Goal: Information Seeking & Learning: Check status

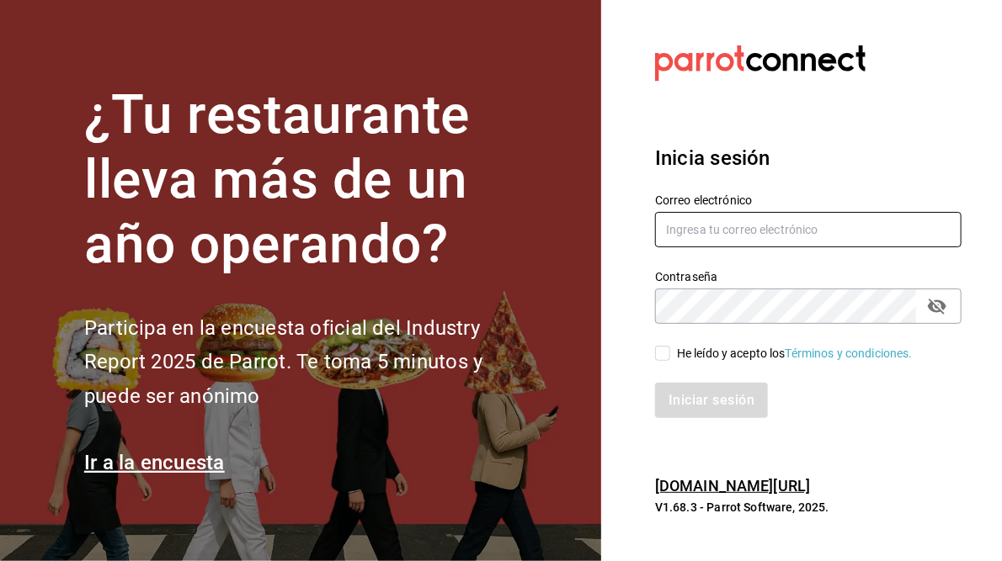
type input "[PERSON_NAME][EMAIL_ADDRESS][PERSON_NAME][DOMAIN_NAME]"
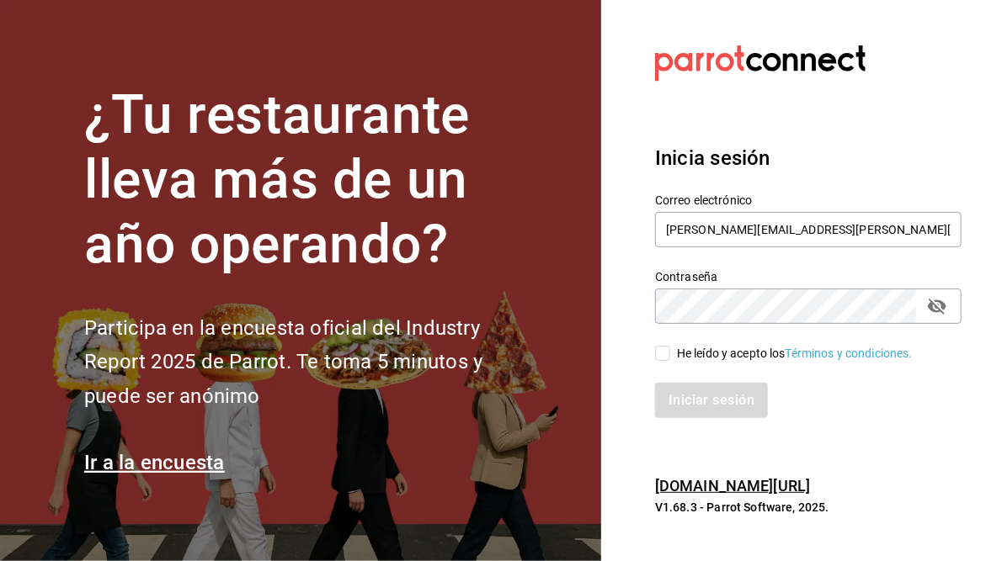
click at [670, 355] on span "He leído y acepto los Términos y condiciones." at bounding box center [791, 354] width 242 height 18
click at [670, 355] on input "He leído y acepto los Términos y condiciones." at bounding box center [662, 353] width 15 height 15
checkbox input "true"
click at [703, 390] on button "Iniciar sesión" at bounding box center [712, 400] width 114 height 35
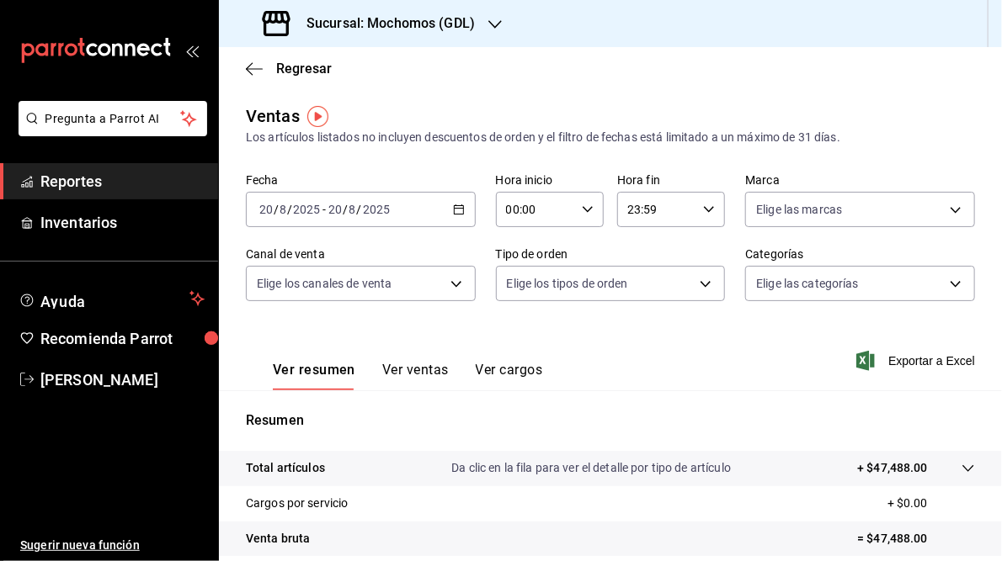
click at [455, 212] on icon "button" at bounding box center [459, 210] width 12 height 12
click at [455, 210] on icon "button" at bounding box center [459, 210] width 12 height 12
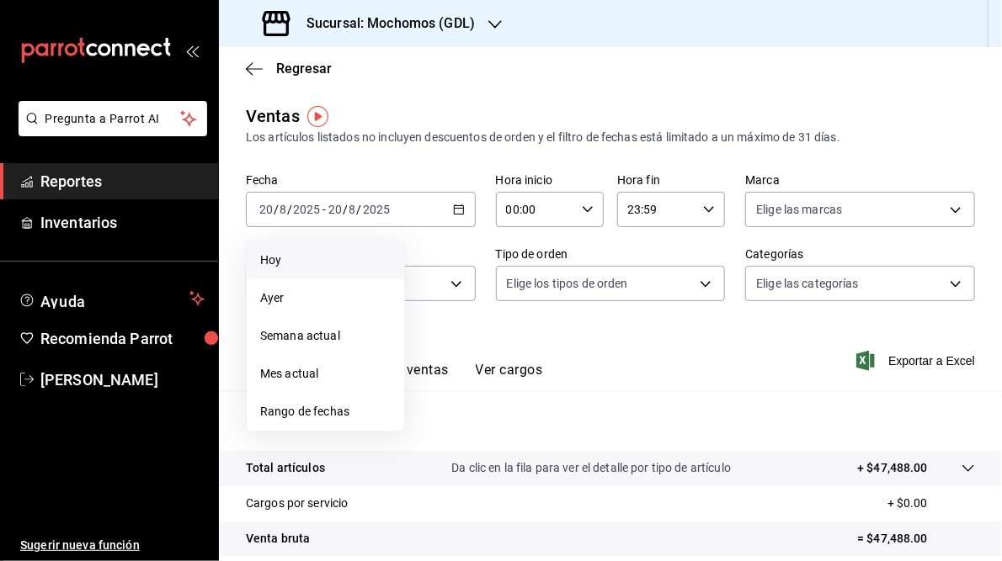
click at [290, 264] on span "Hoy" at bounding box center [325, 261] width 130 height 18
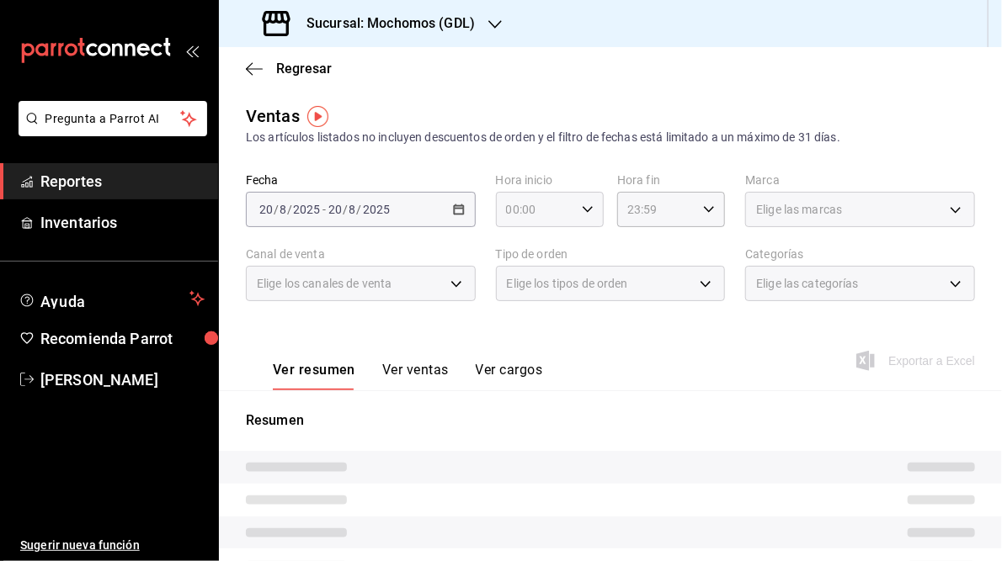
click at [586, 211] on icon "button" at bounding box center [588, 210] width 12 height 12
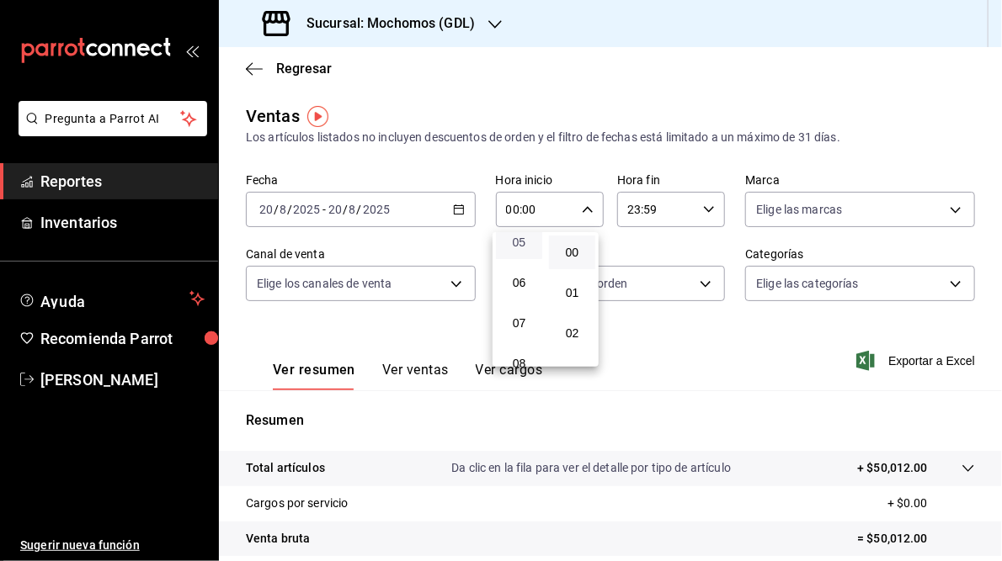
click at [525, 246] on span "05" at bounding box center [519, 242] width 26 height 13
type input "05:00"
click at [705, 211] on div at bounding box center [501, 280] width 1002 height 561
click at [703, 210] on icon "button" at bounding box center [709, 210] width 12 height 12
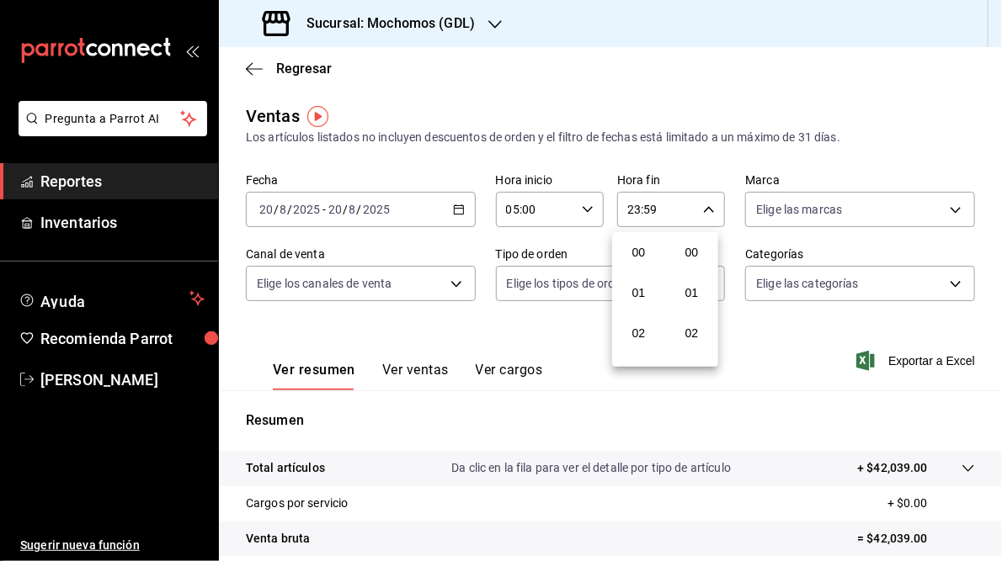
scroll to position [2322, 0]
click at [905, 88] on div at bounding box center [501, 280] width 1002 height 561
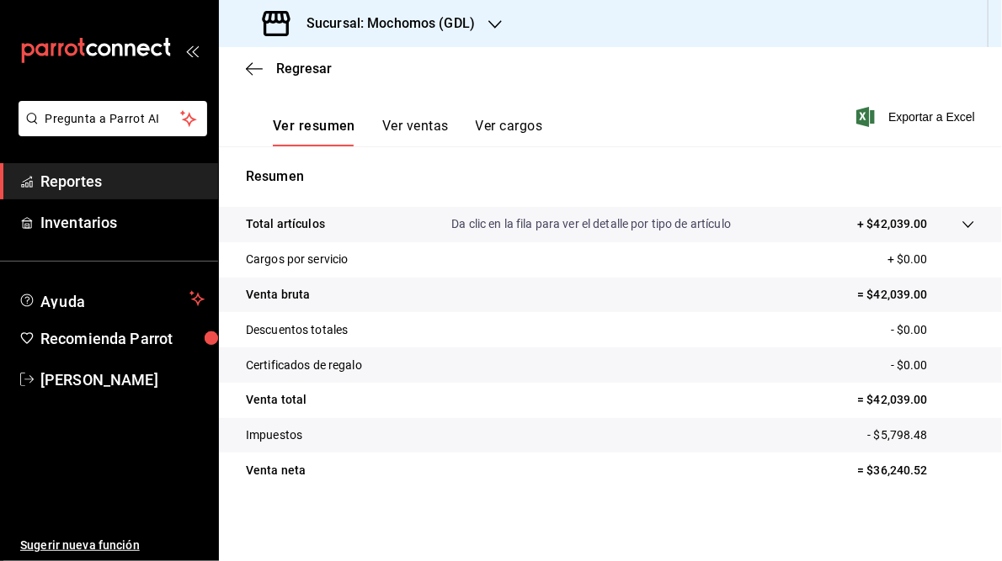
scroll to position [0, 0]
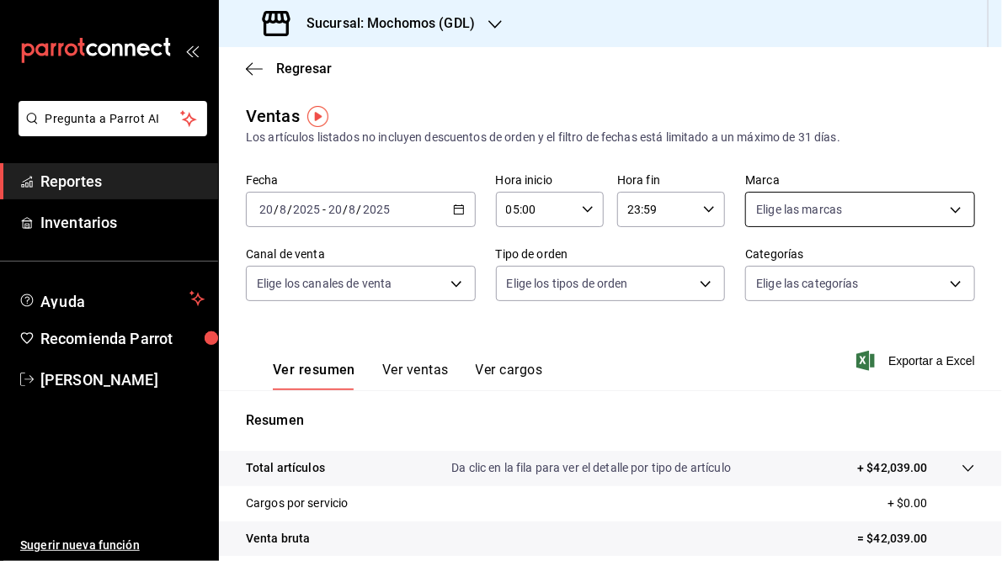
click at [950, 208] on body "Pregunta a Parrot AI Reportes Inventarios Ayuda Recomienda Parrot [PERSON_NAME]…" at bounding box center [501, 280] width 1002 height 561
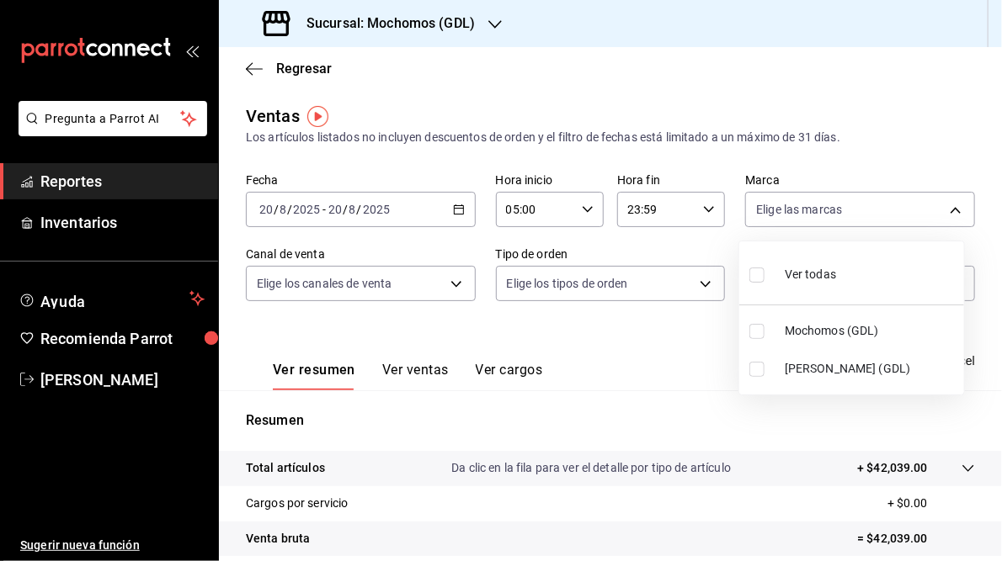
click at [837, 359] on li "[PERSON_NAME] (GDL)" at bounding box center [851, 369] width 225 height 38
type input "9cac9703-0c5a-4d8b-addd-5b6b571d65b9"
checkbox input "true"
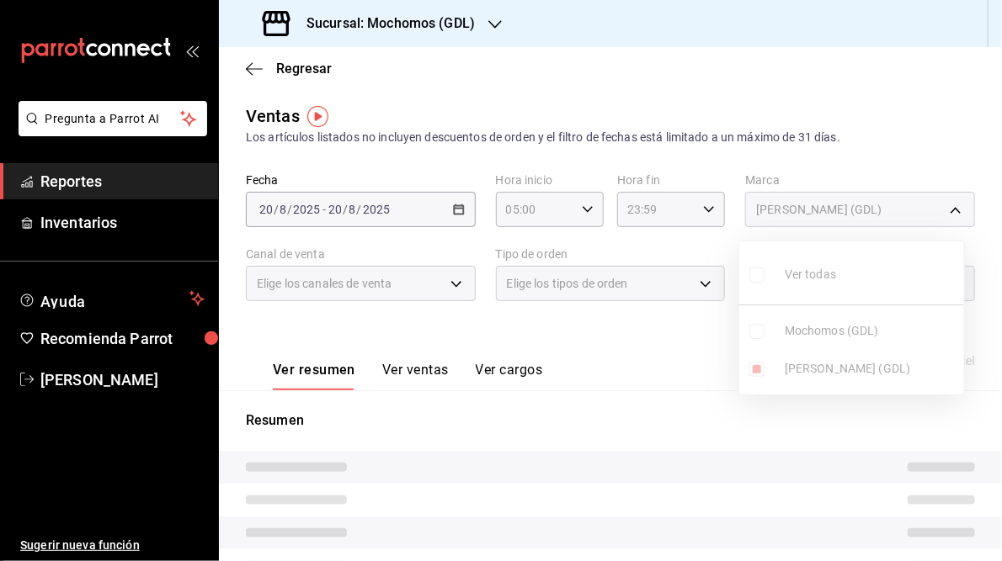
click at [617, 350] on div at bounding box center [501, 280] width 1002 height 561
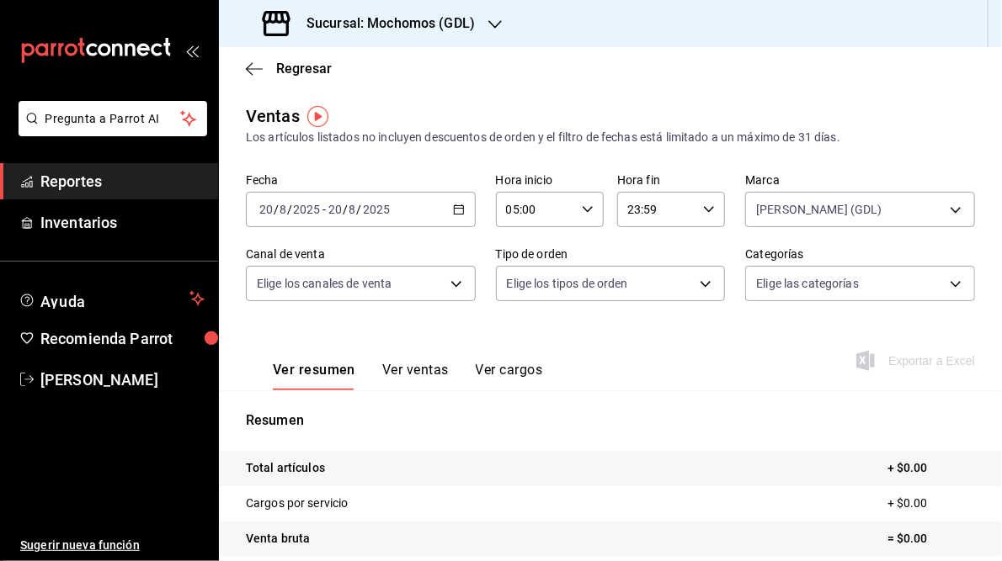
click at [703, 210] on icon "button" at bounding box center [709, 210] width 12 height 12
click at [636, 344] on span "23" at bounding box center [638, 346] width 26 height 13
click at [745, 394] on div at bounding box center [501, 280] width 1002 height 561
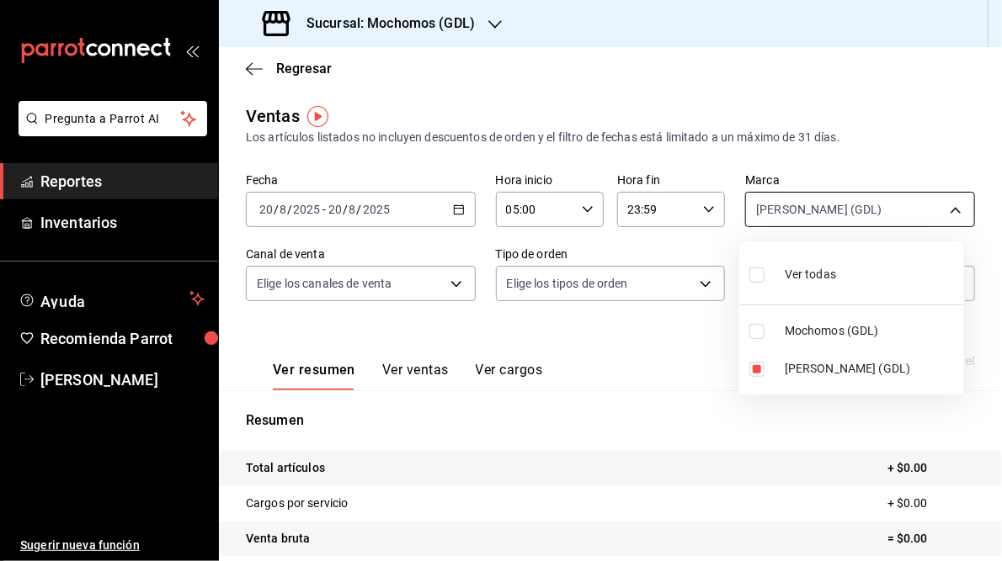
click at [941, 210] on body "Pregunta a Parrot AI Reportes Inventarios Ayuda Recomienda Parrot [PERSON_NAME]…" at bounding box center [501, 280] width 1002 height 561
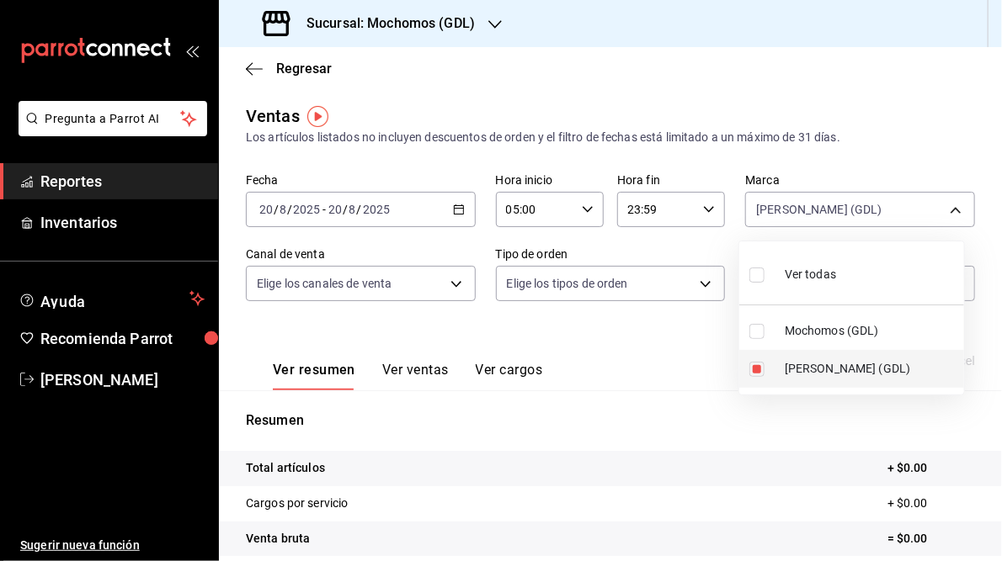
click at [753, 369] on input "checkbox" at bounding box center [756, 369] width 15 height 15
checkbox input "false"
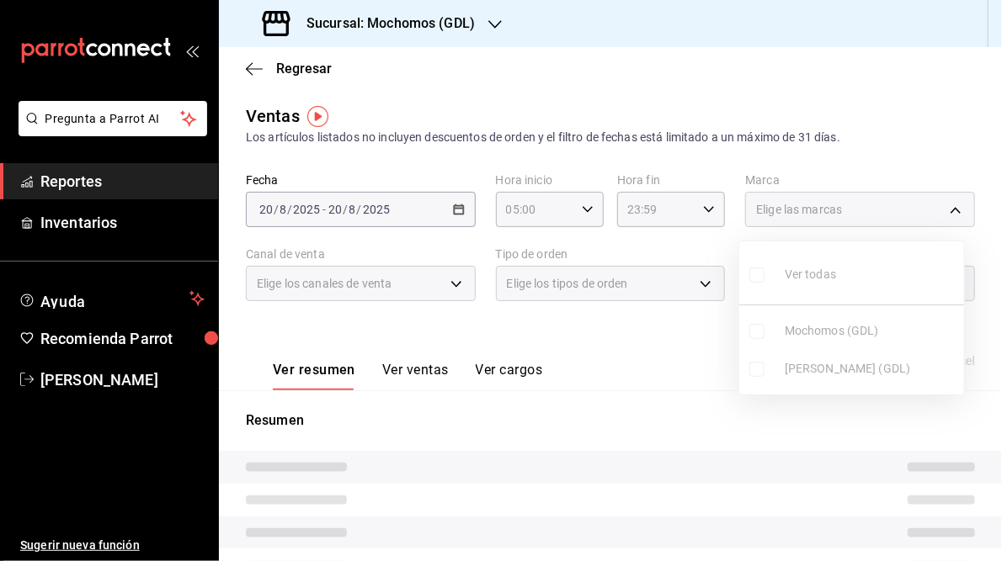
click at [761, 331] on ul "Ver todas Mochomos (GDL) [PERSON_NAME] (GDL)" at bounding box center [851, 318] width 225 height 153
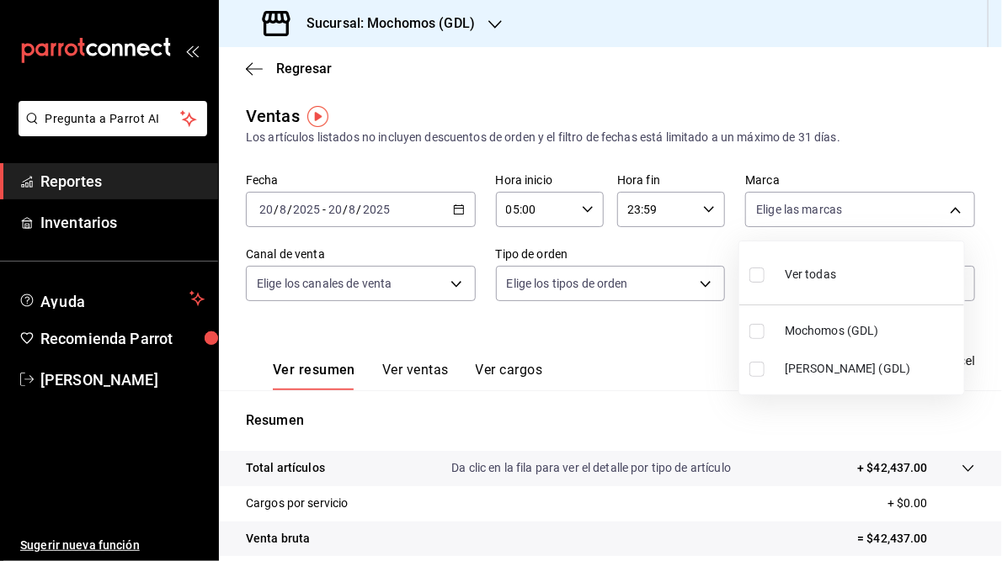
click at [761, 331] on input "checkbox" at bounding box center [756, 331] width 15 height 15
checkbox input "true"
type input "36c25d4a-7cb0-456c-a434-e981d54830bc"
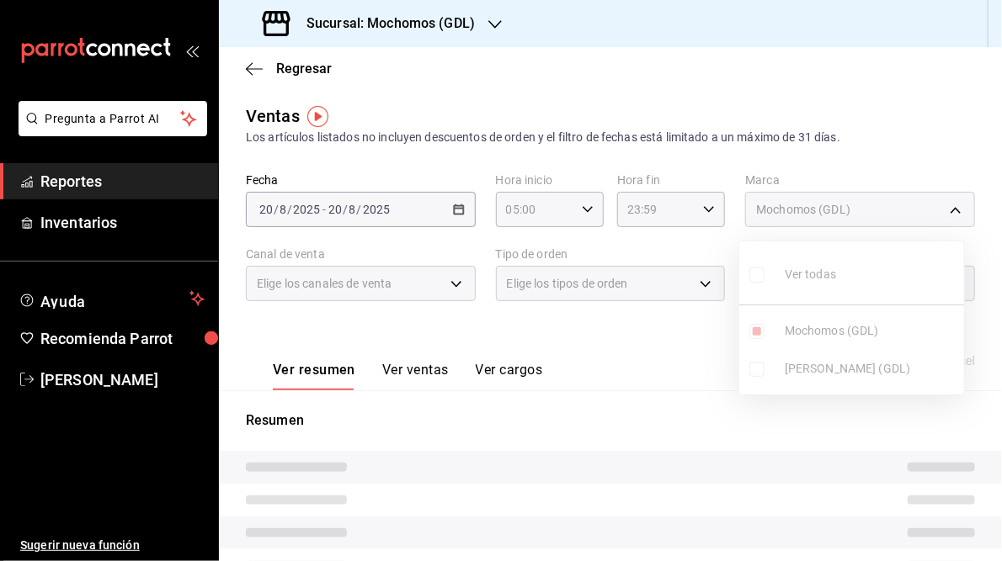
click at [643, 392] on div at bounding box center [501, 280] width 1002 height 561
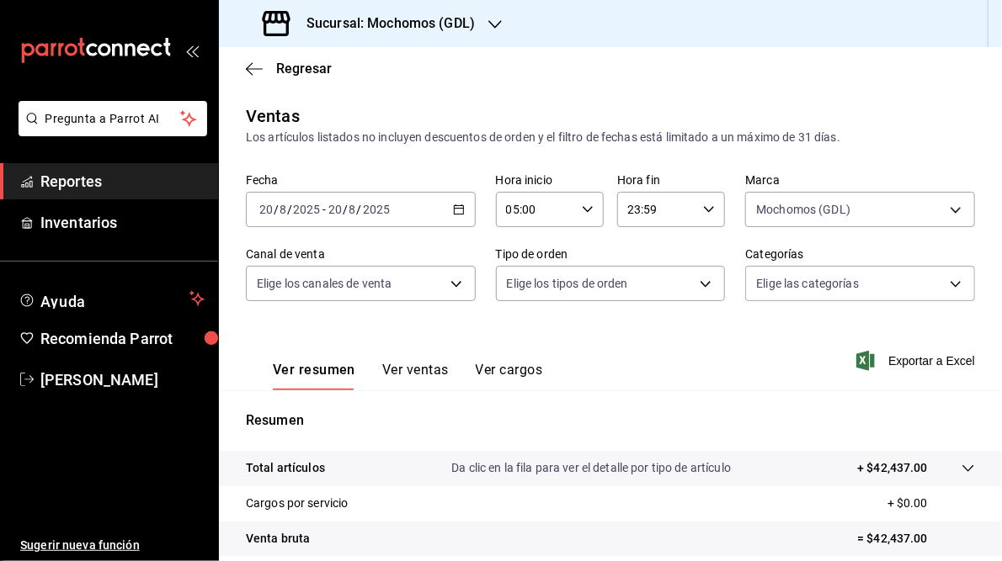
scroll to position [244, 0]
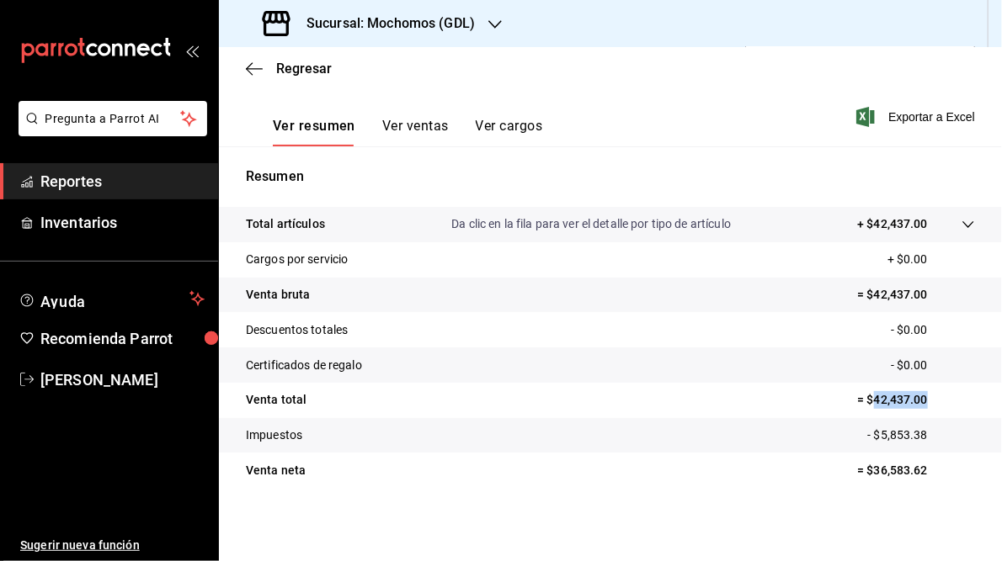
drag, startPoint x: 866, startPoint y: 399, endPoint x: 935, endPoint y: 399, distance: 69.0
click at [935, 399] on p "= $42,437.00" at bounding box center [916, 400] width 118 height 18
copy p "42,437.00"
click at [383, 20] on h3 "Sucursal: Mochomos (GDL)" at bounding box center [384, 23] width 182 height 20
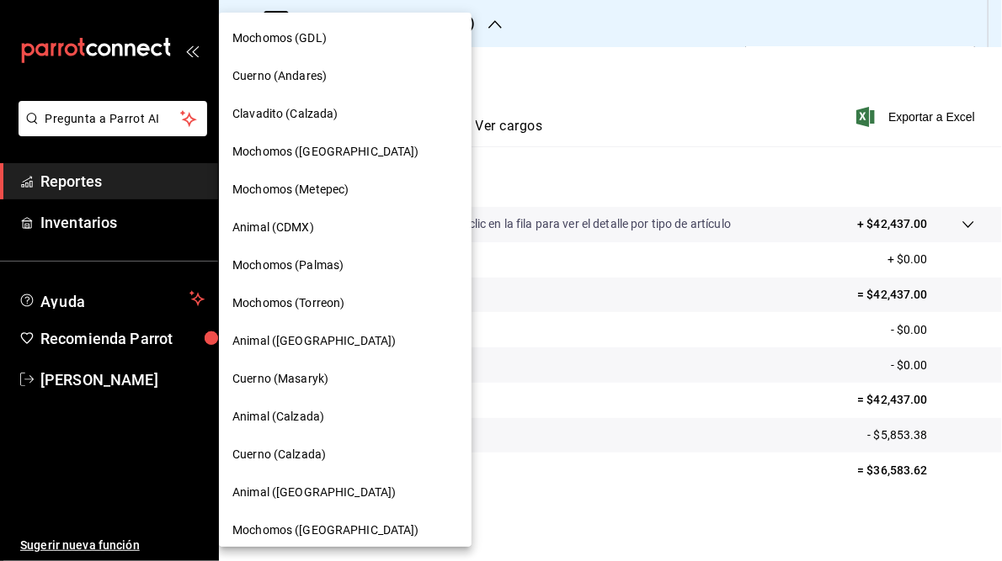
click at [301, 71] on span "Cuerno (Andares)" at bounding box center [279, 76] width 94 height 18
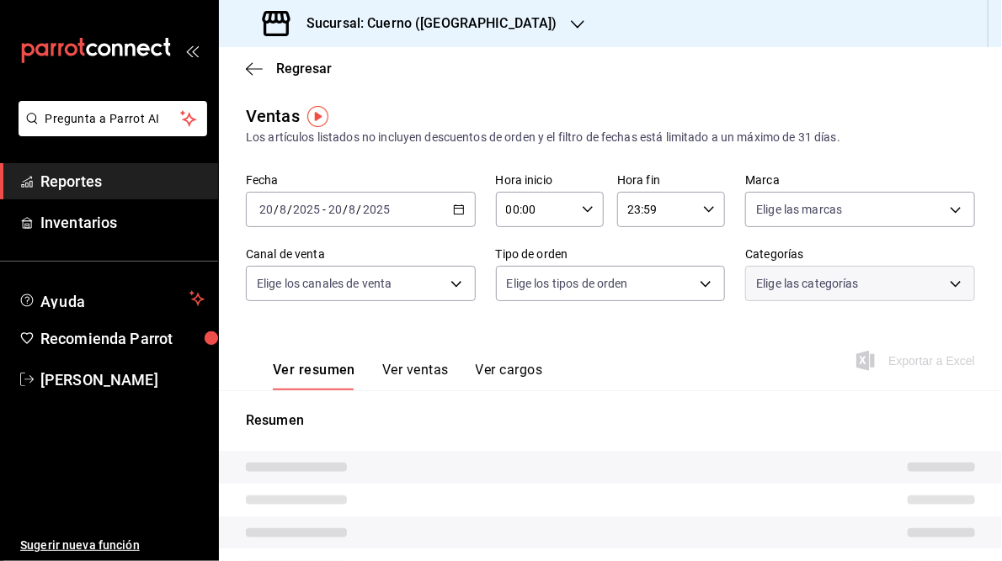
type input "05:00"
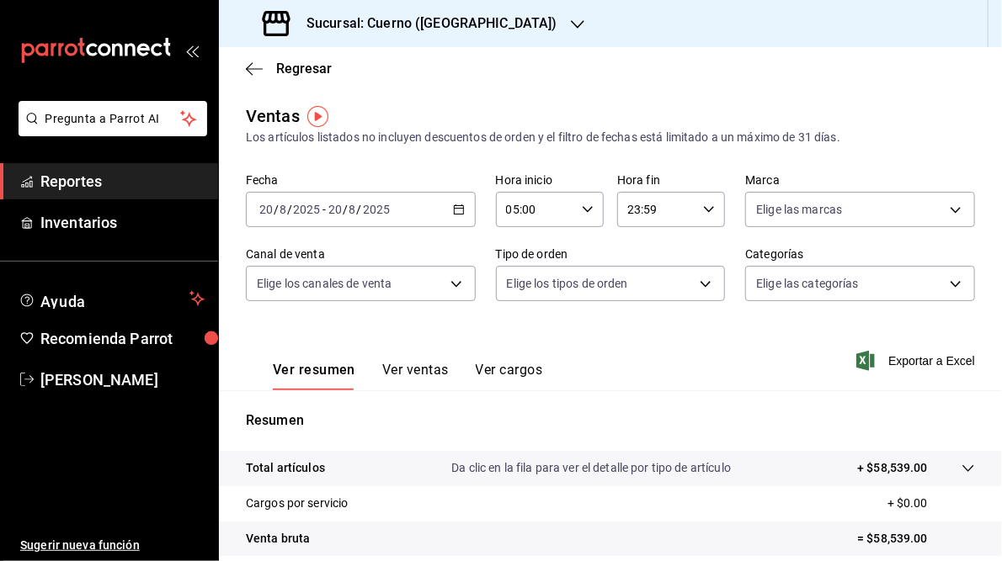
scroll to position [194, 0]
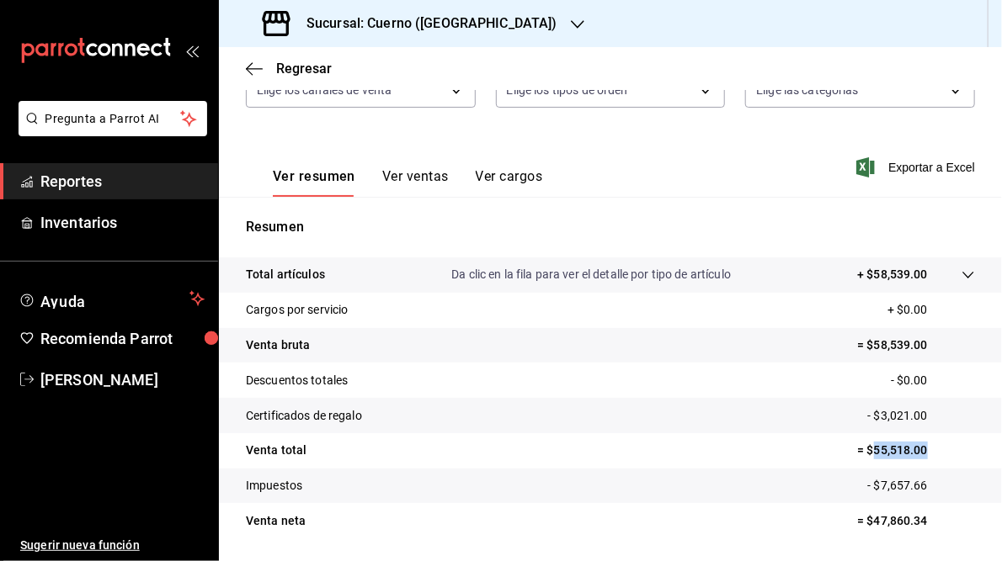
drag, startPoint x: 865, startPoint y: 452, endPoint x: 951, endPoint y: 453, distance: 86.7
click at [951, 453] on p "= $55,518.00" at bounding box center [916, 451] width 118 height 18
copy p "55,518.00"
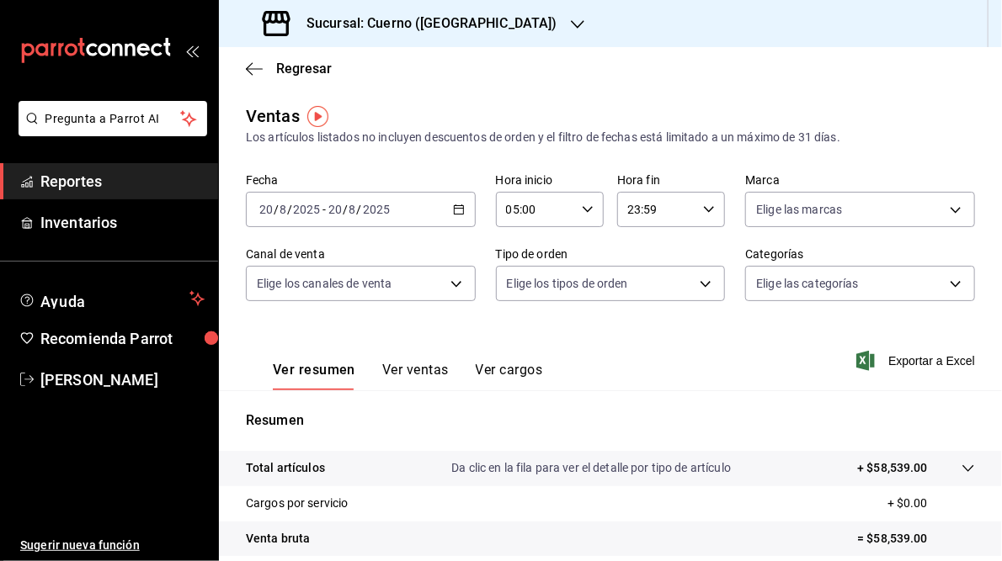
click at [456, 8] on div "Sucursal: Cuerno ([GEOGRAPHIC_DATA])" at bounding box center [411, 23] width 359 height 47
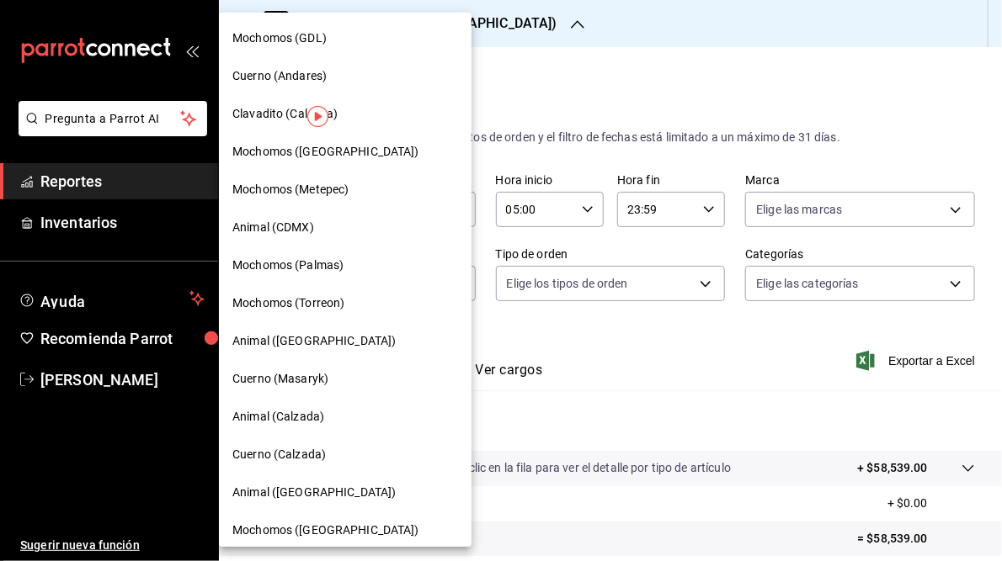
click at [318, 299] on span "Mochomos (Torreon)" at bounding box center [288, 304] width 112 height 18
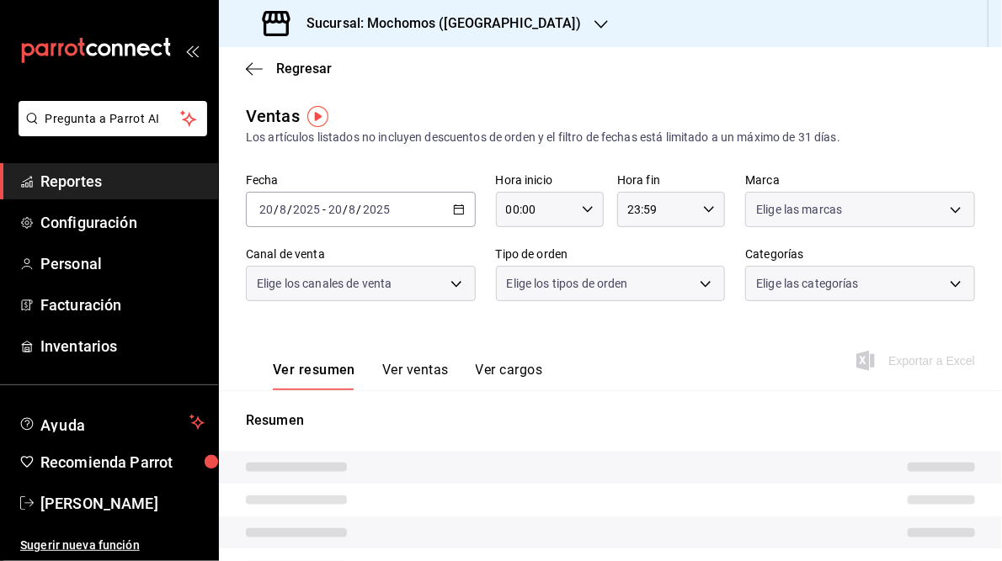
type input "05:00"
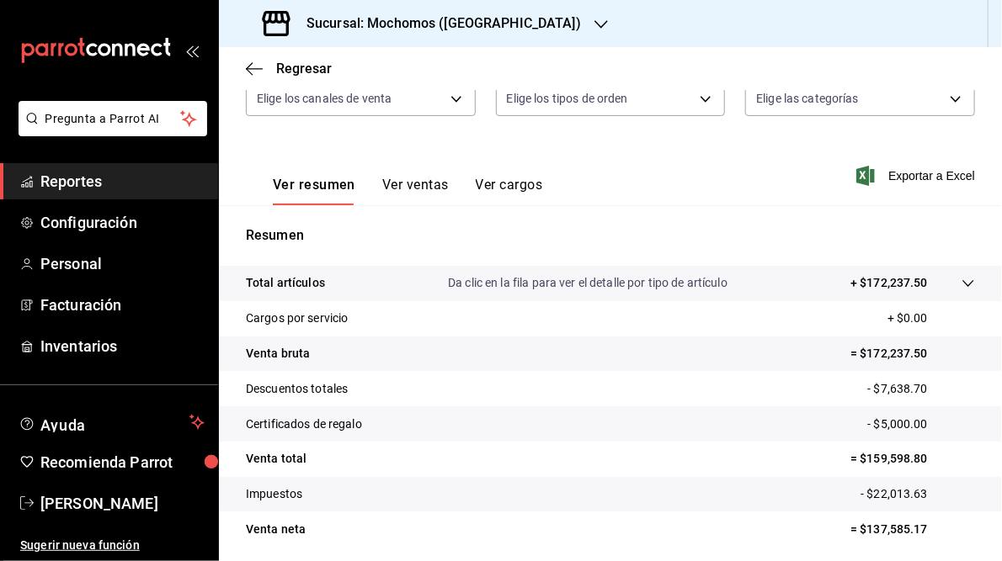
scroll to position [185, 0]
drag, startPoint x: 862, startPoint y: 457, endPoint x: 854, endPoint y: 458, distance: 8.5
click at [854, 458] on p "= $159,598.80" at bounding box center [912, 459] width 125 height 18
drag, startPoint x: 854, startPoint y: 458, endPoint x: 808, endPoint y: 467, distance: 46.4
click at [808, 467] on tr "Venta total = $159,598.80" at bounding box center [610, 459] width 783 height 35
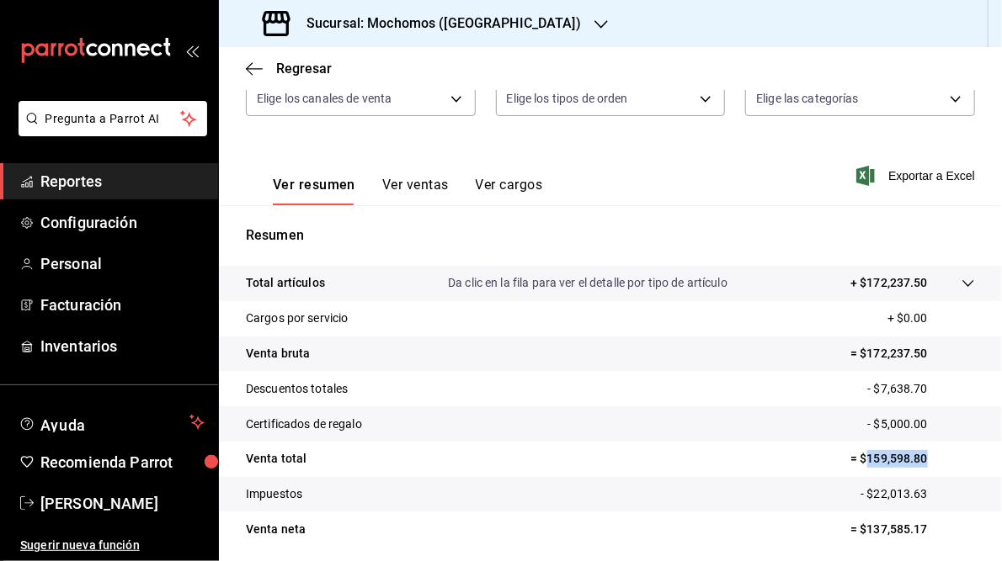
drag, startPoint x: 857, startPoint y: 458, endPoint x: 941, endPoint y: 458, distance: 84.2
click at [941, 458] on p "= $159,598.80" at bounding box center [912, 459] width 125 height 18
copy p "159,598.80"
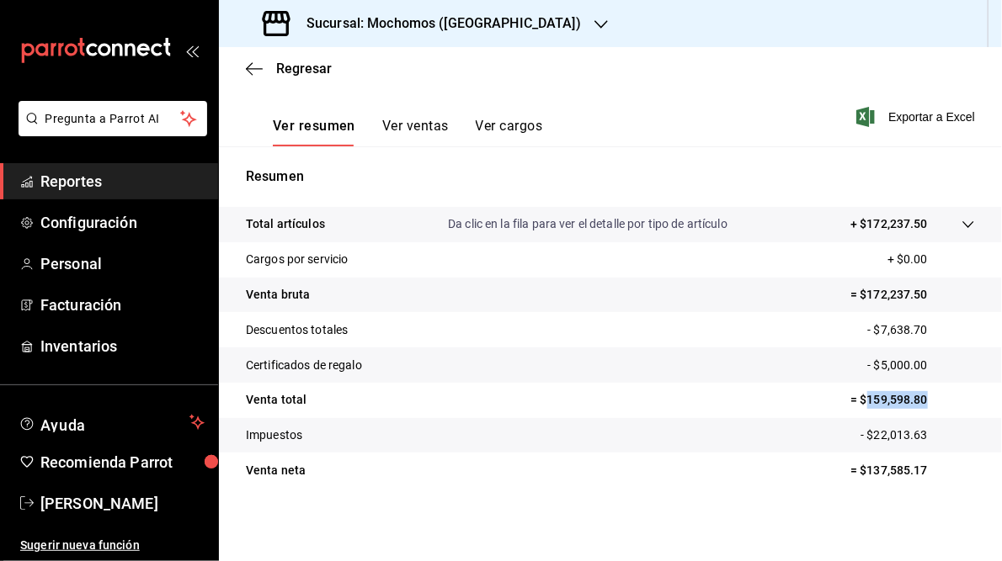
click at [594, 24] on icon "button" at bounding box center [600, 24] width 13 height 13
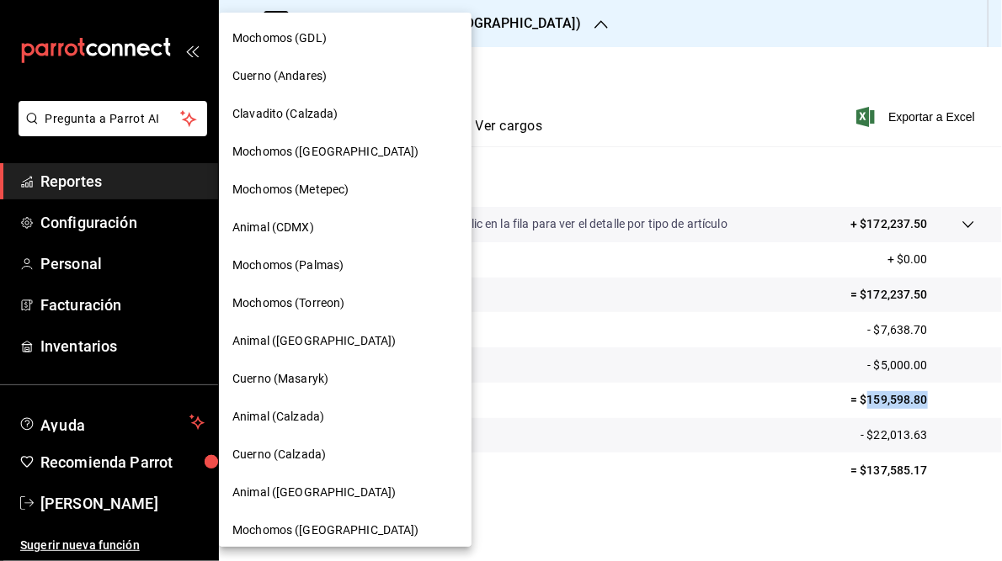
scroll to position [122, 0]
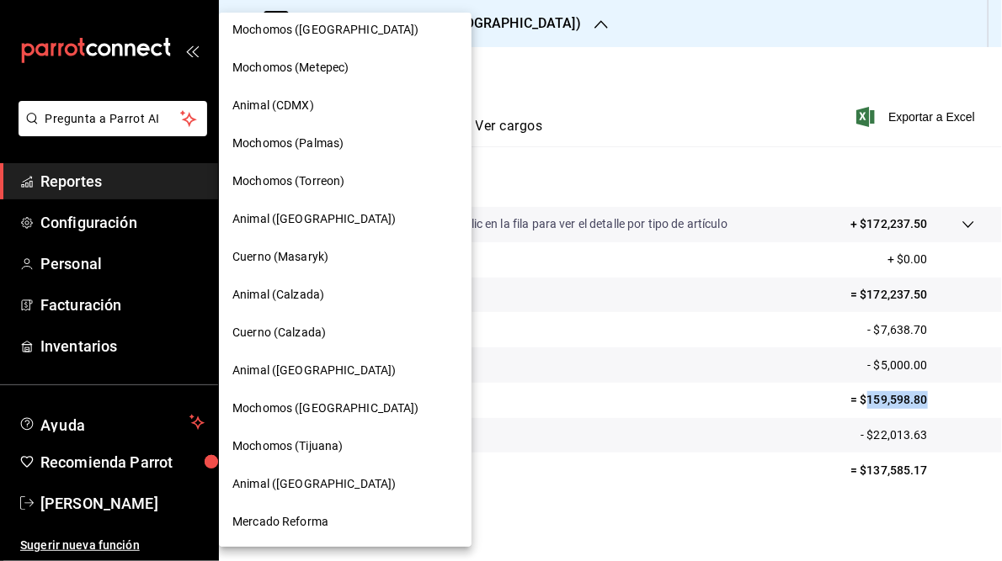
click at [316, 407] on span "Mochomos ([GEOGRAPHIC_DATA])" at bounding box center [325, 409] width 187 height 18
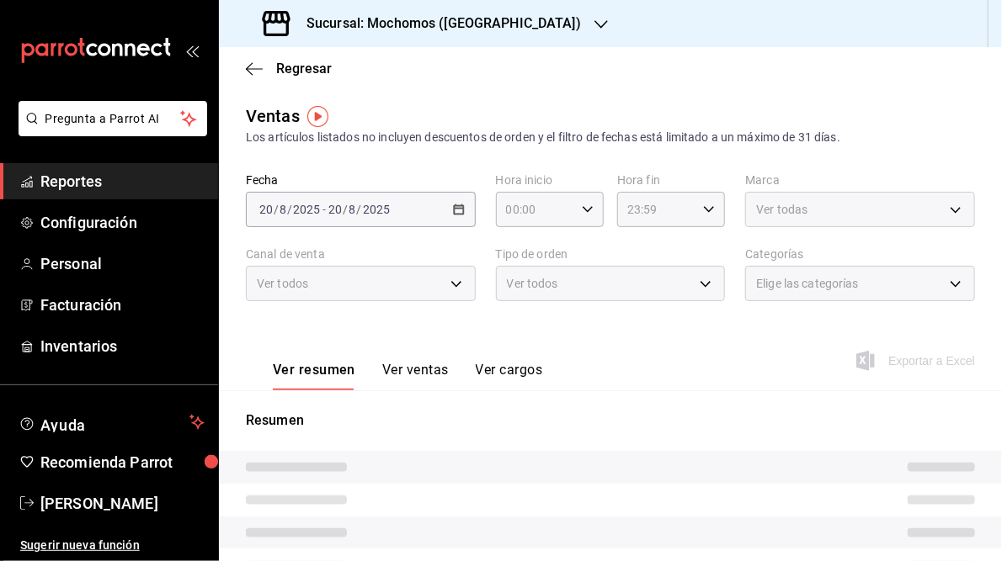
type input "05:00"
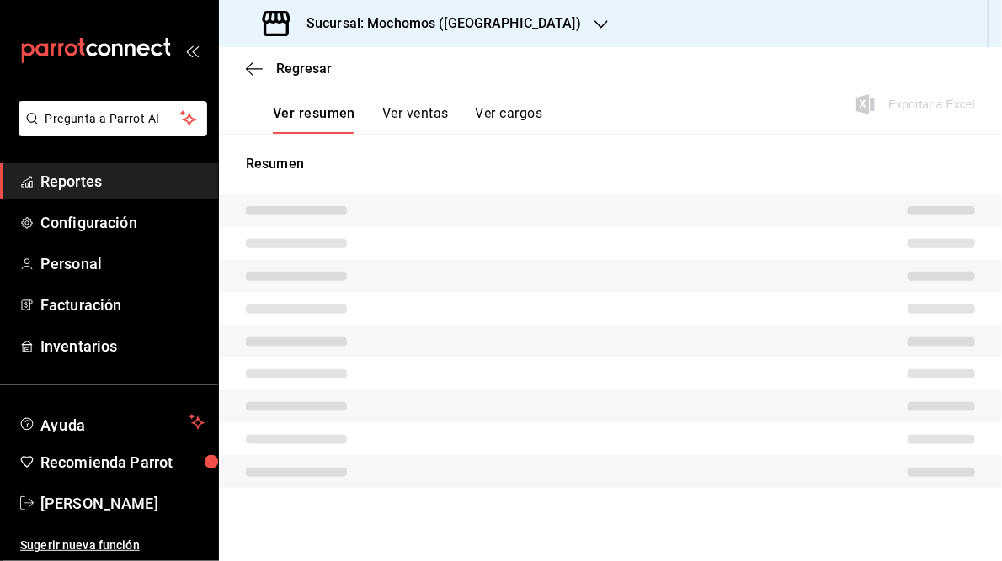
scroll to position [244, 0]
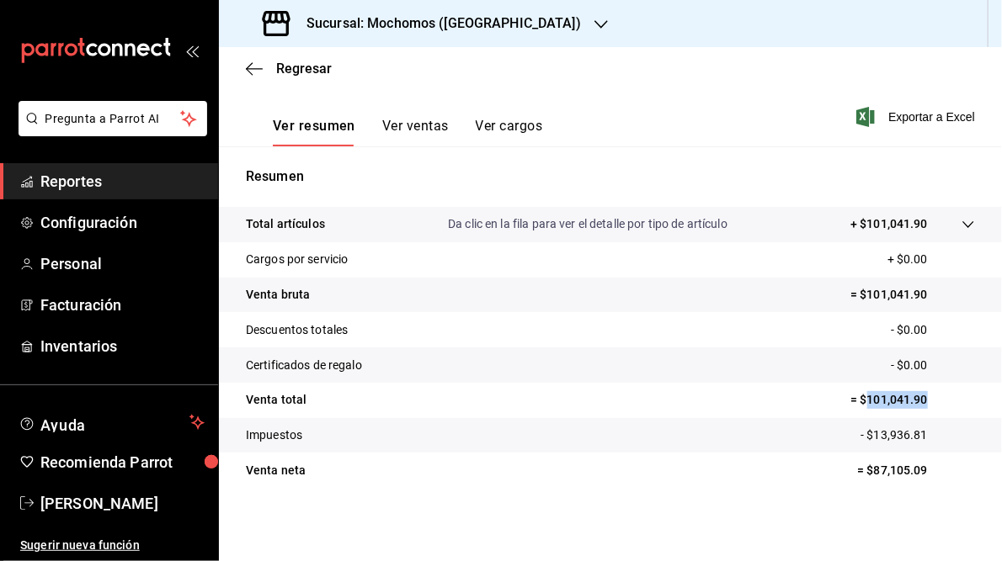
drag, startPoint x: 857, startPoint y: 396, endPoint x: 924, endPoint y: 396, distance: 67.4
click at [924, 396] on p "= $101,041.90" at bounding box center [912, 400] width 125 height 18
copy p "101,041.90"
click at [420, 25] on h3 "Sucursal: Mochomos ([GEOGRAPHIC_DATA])" at bounding box center [437, 23] width 288 height 20
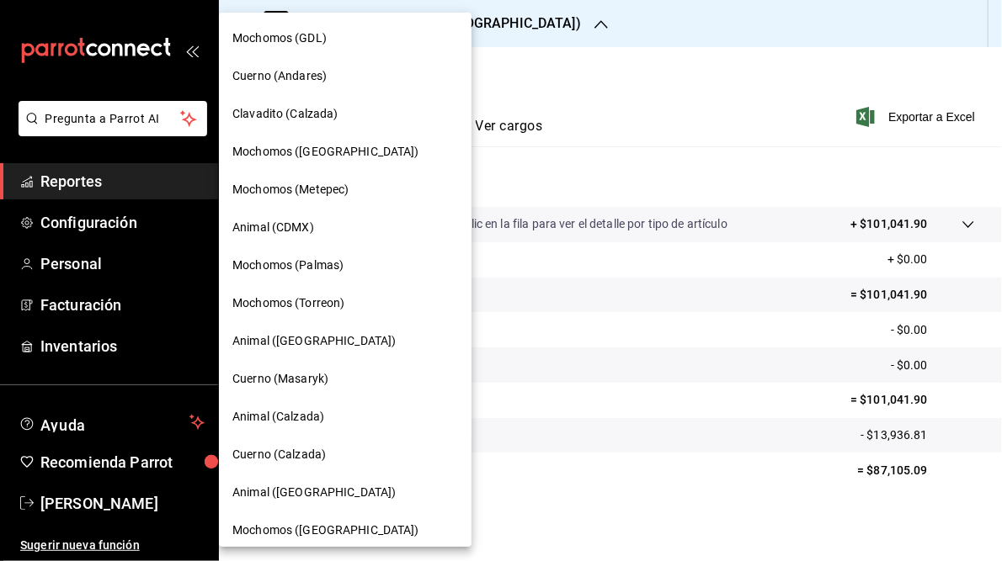
click at [312, 530] on span "Mochomos ([GEOGRAPHIC_DATA])" at bounding box center [325, 531] width 187 height 18
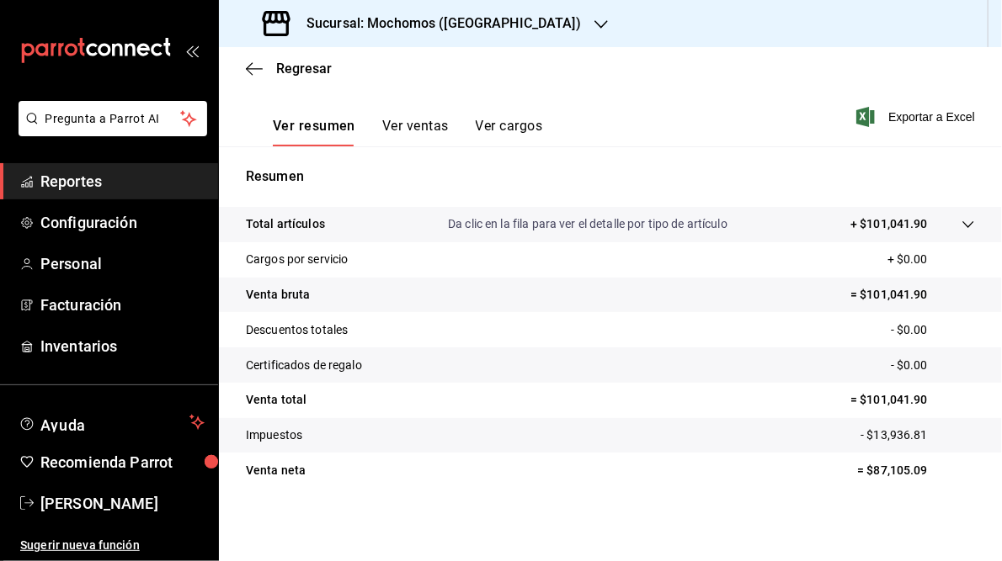
click at [356, 29] on h3 "Sucursal: Mochomos ([GEOGRAPHIC_DATA])" at bounding box center [437, 23] width 288 height 20
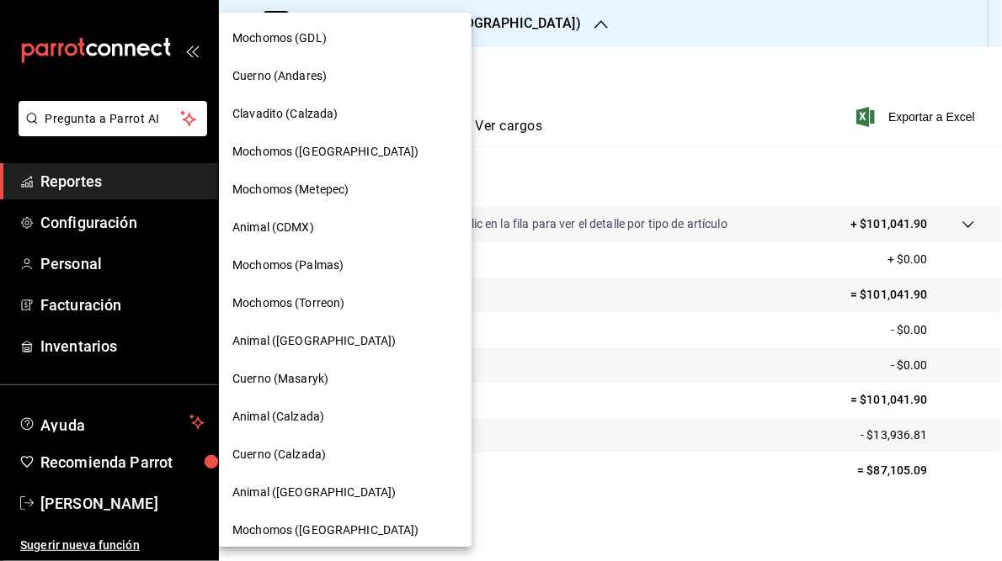
scroll to position [122, 0]
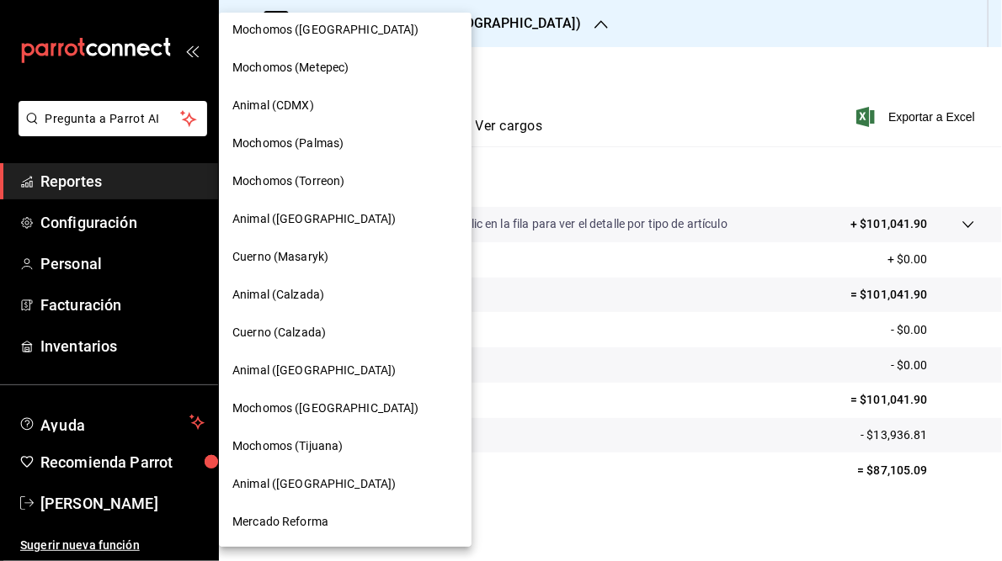
click at [274, 518] on span "Mercado Reforma" at bounding box center [280, 523] width 96 height 18
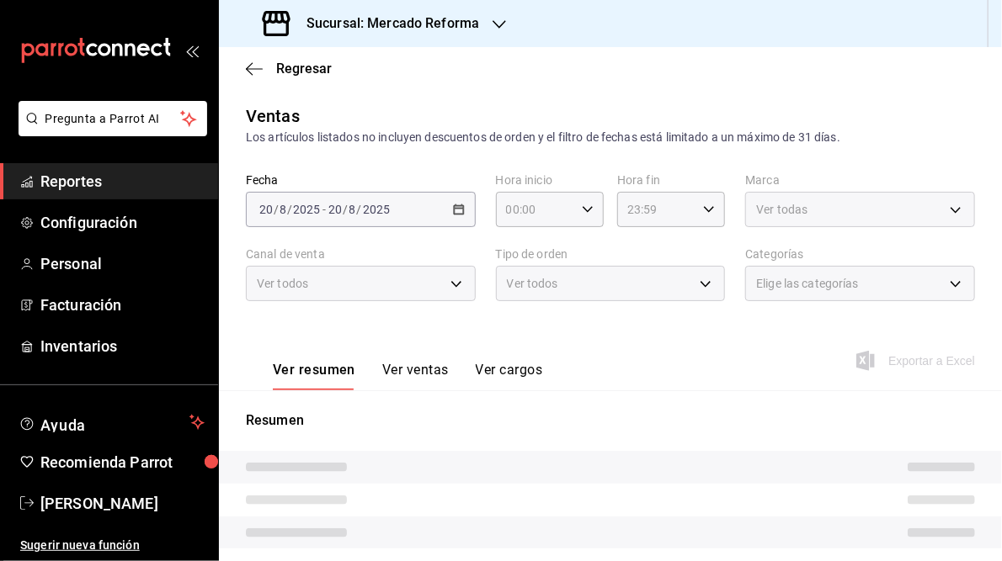
scroll to position [257, 0]
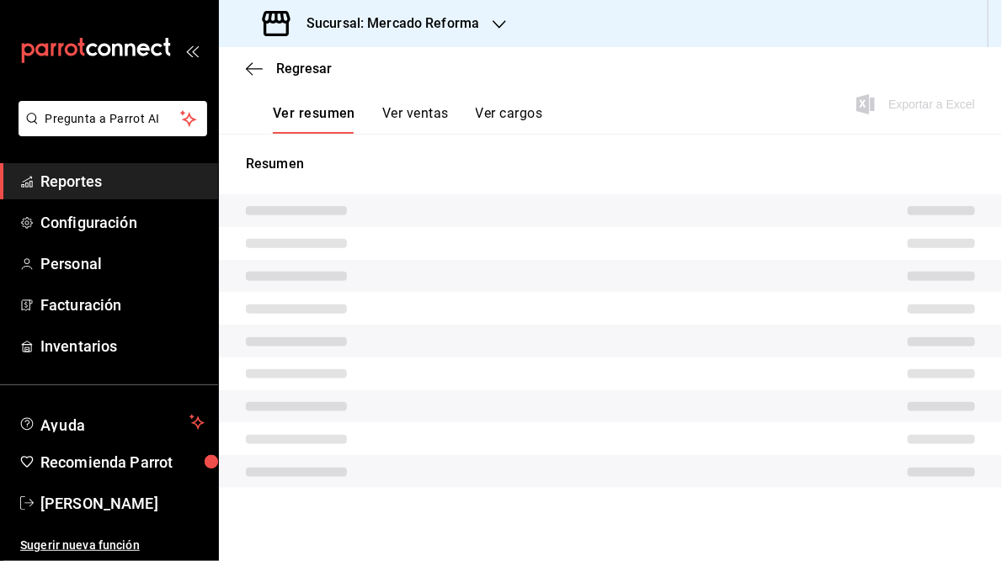
type input "05:00"
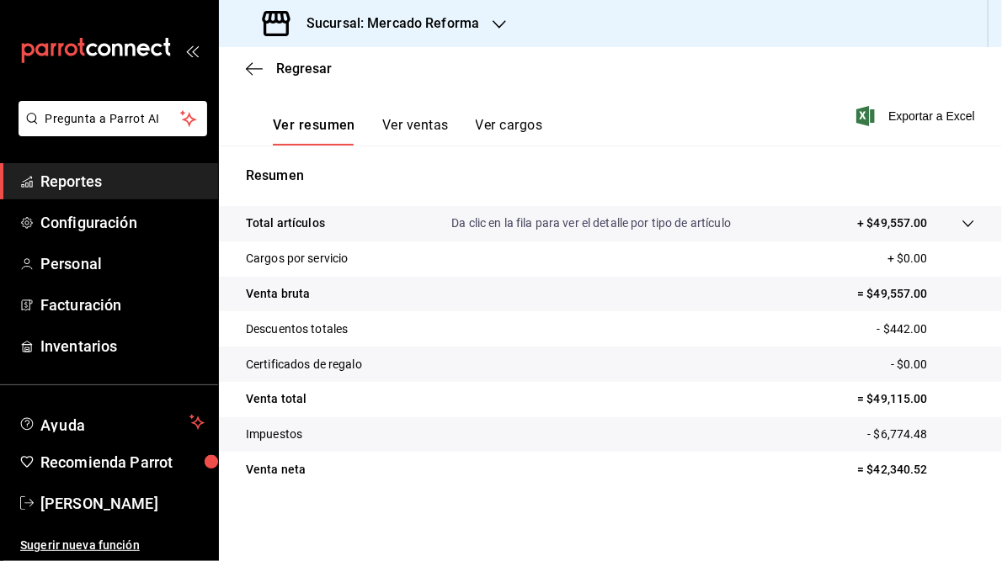
scroll to position [244, 0]
drag, startPoint x: 863, startPoint y: 400, endPoint x: 922, endPoint y: 402, distance: 59.0
click at [922, 402] on p "= $49,115.00" at bounding box center [916, 400] width 118 height 18
copy p "49,115.00"
click at [391, 31] on h3 "Sucursal: Mercado Reforma" at bounding box center [386, 23] width 186 height 20
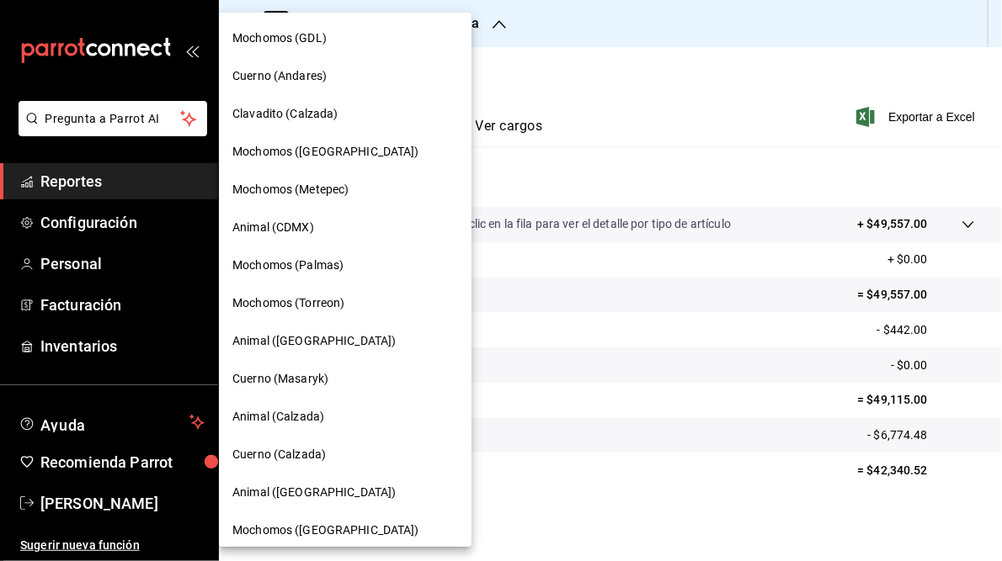
scroll to position [122, 0]
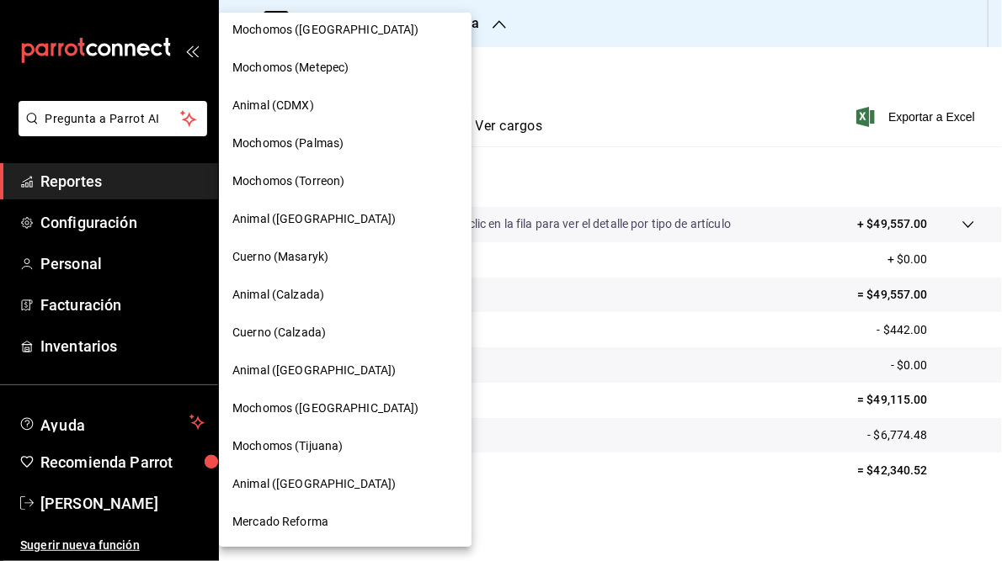
click at [293, 449] on span "Mochomos (Tijuana)" at bounding box center [287, 447] width 110 height 18
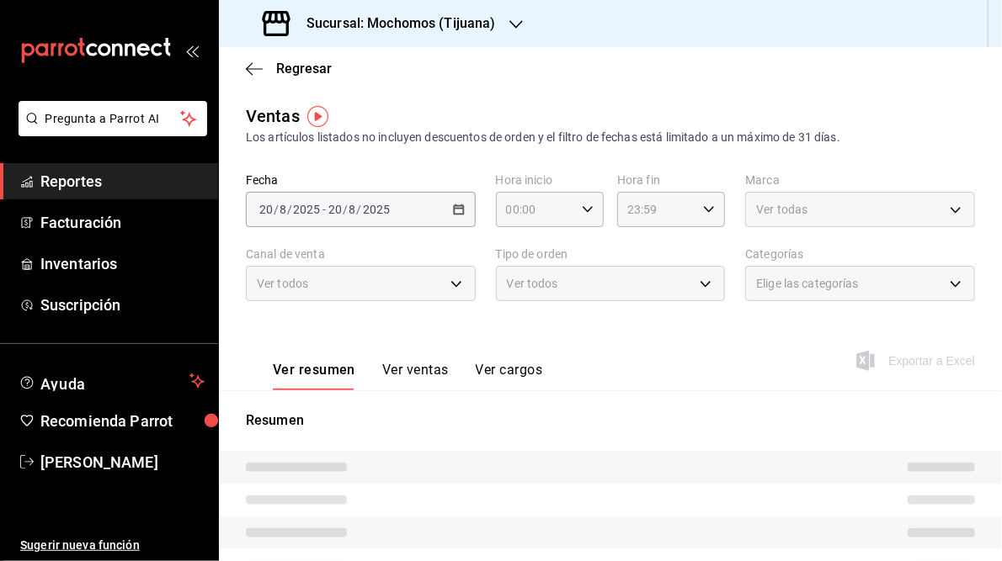
type input "05:00"
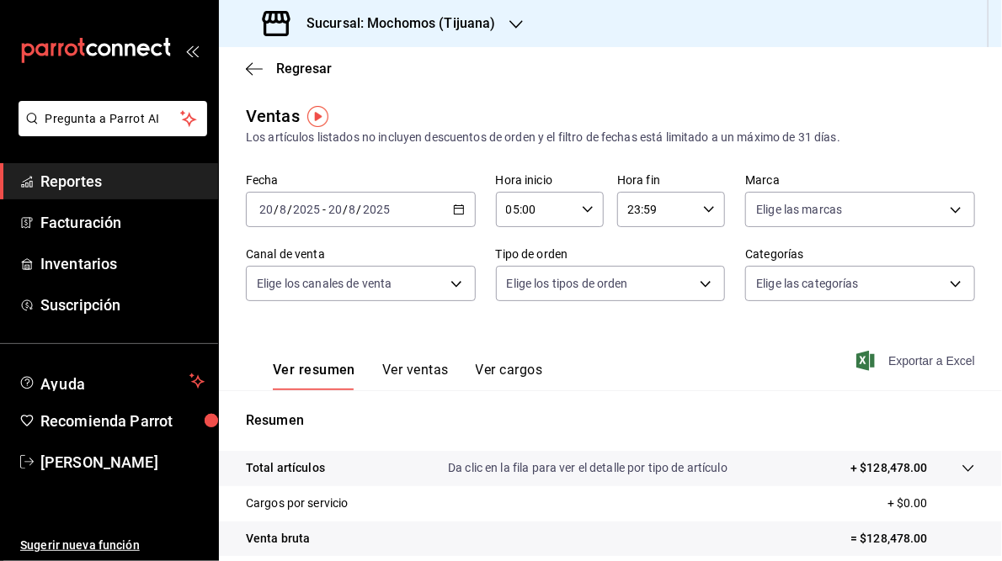
scroll to position [244, 0]
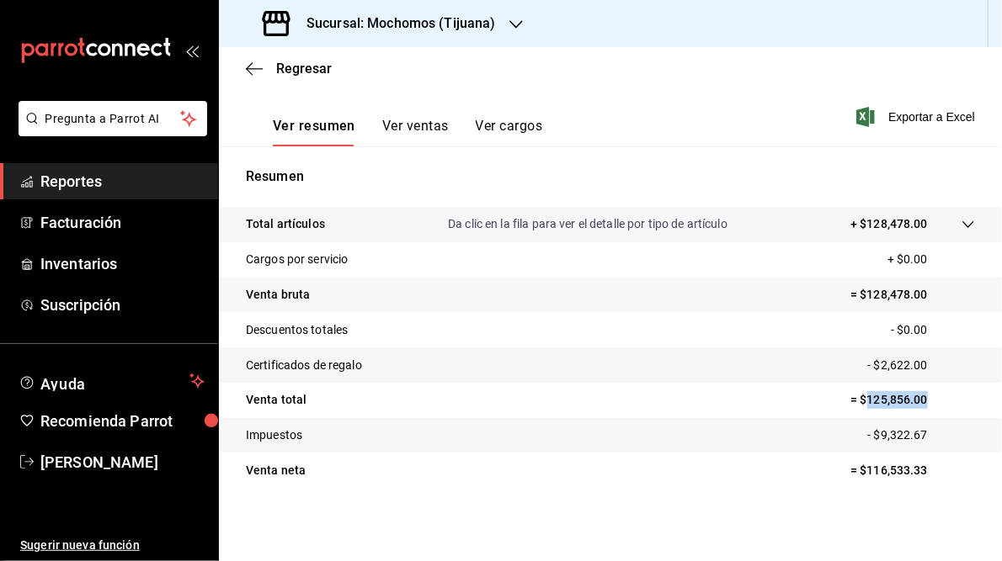
drag, startPoint x: 857, startPoint y: 397, endPoint x: 961, endPoint y: 397, distance: 103.5
click at [961, 397] on p "= $125,856.00" at bounding box center [912, 400] width 125 height 18
copy p "125,856.00"
click at [450, 27] on h3 "Sucursal: Mochomos (Tijuana)" at bounding box center [394, 23] width 203 height 20
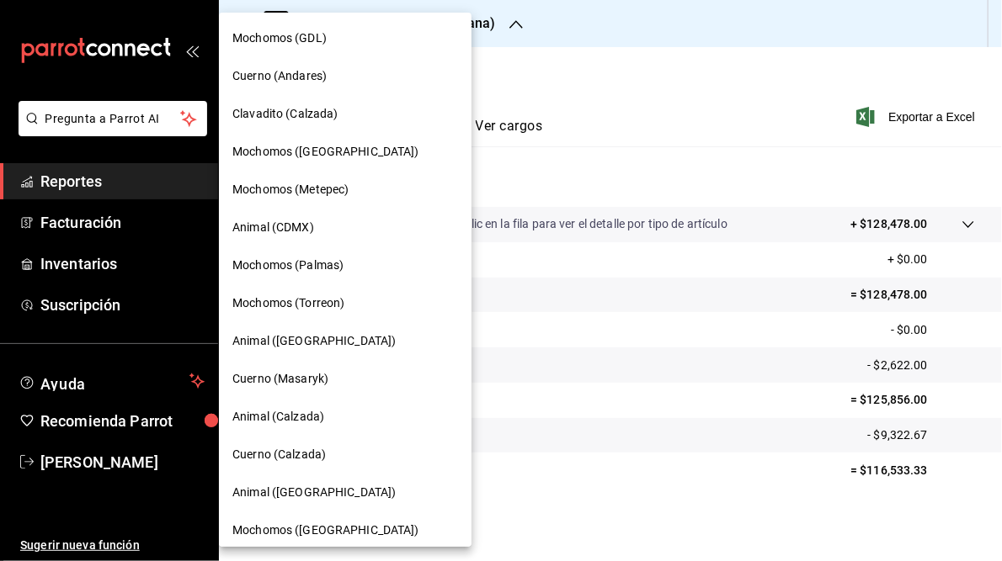
scroll to position [122, 0]
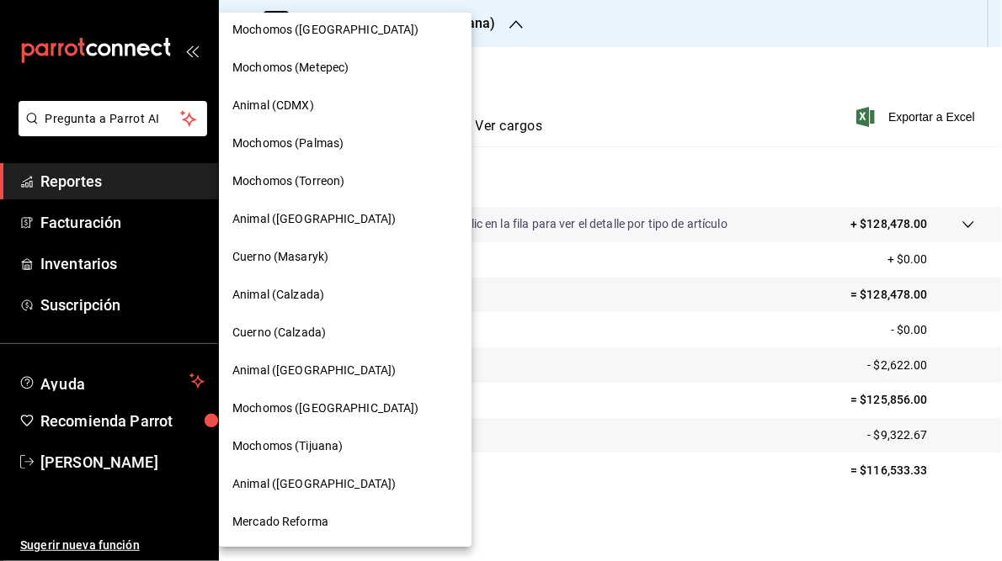
click at [285, 487] on span "Animal ([GEOGRAPHIC_DATA])" at bounding box center [313, 485] width 163 height 18
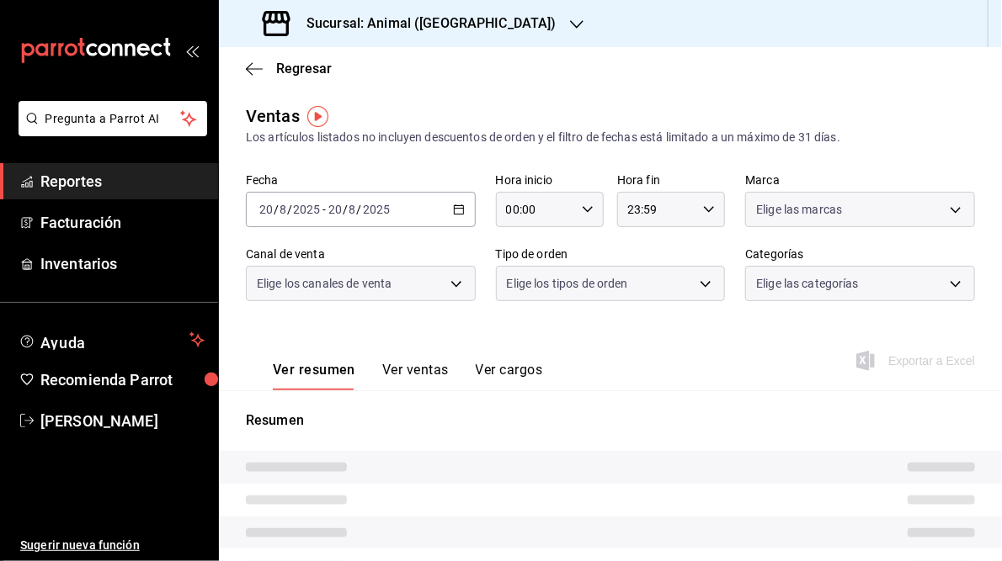
type input "05:00"
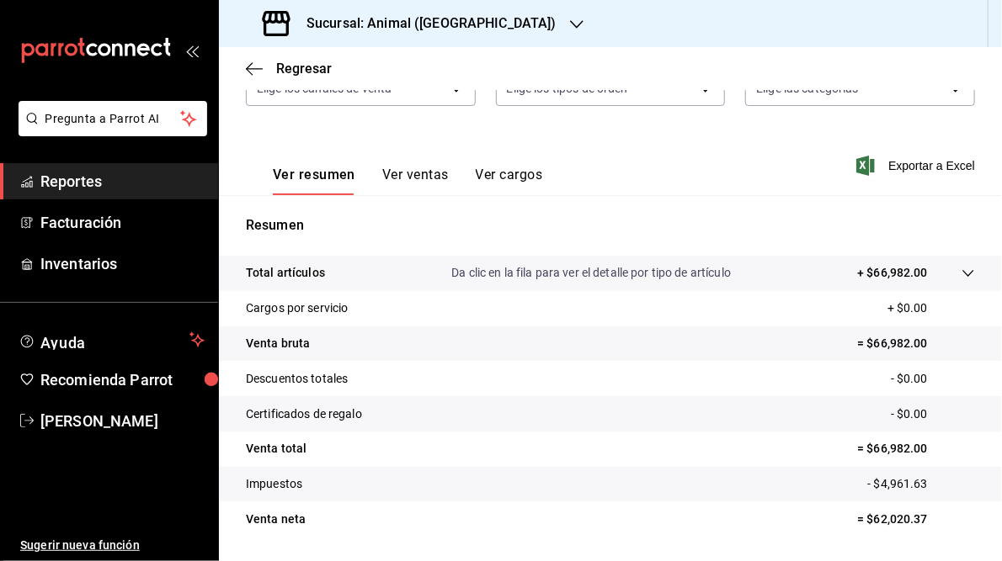
scroll to position [196, 0]
drag, startPoint x: 863, startPoint y: 450, endPoint x: 918, endPoint y: 449, distance: 55.6
click at [918, 449] on p "= $66,982.00" at bounding box center [916, 448] width 118 height 18
copy p "66,982.00"
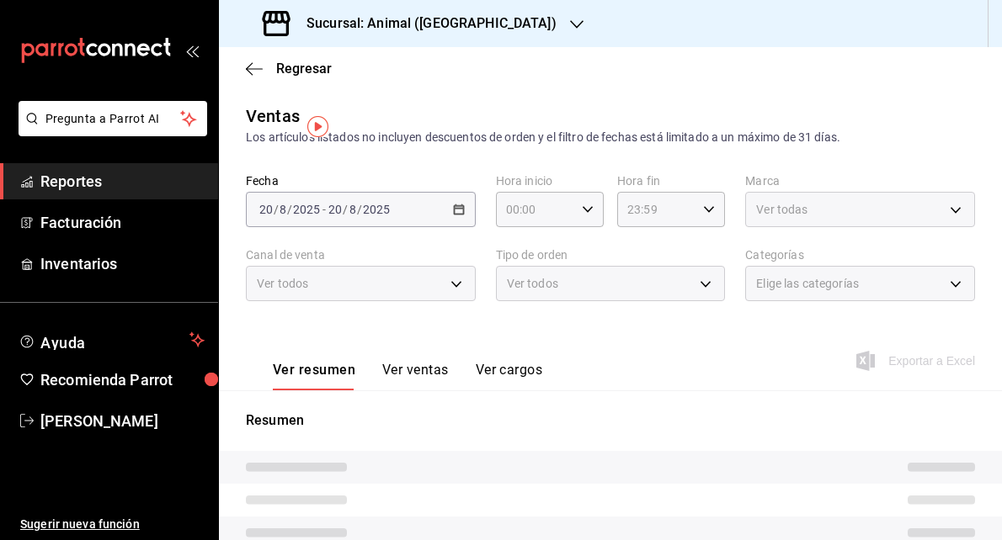
type input "05:00"
